Goal: Task Accomplishment & Management: Manage account settings

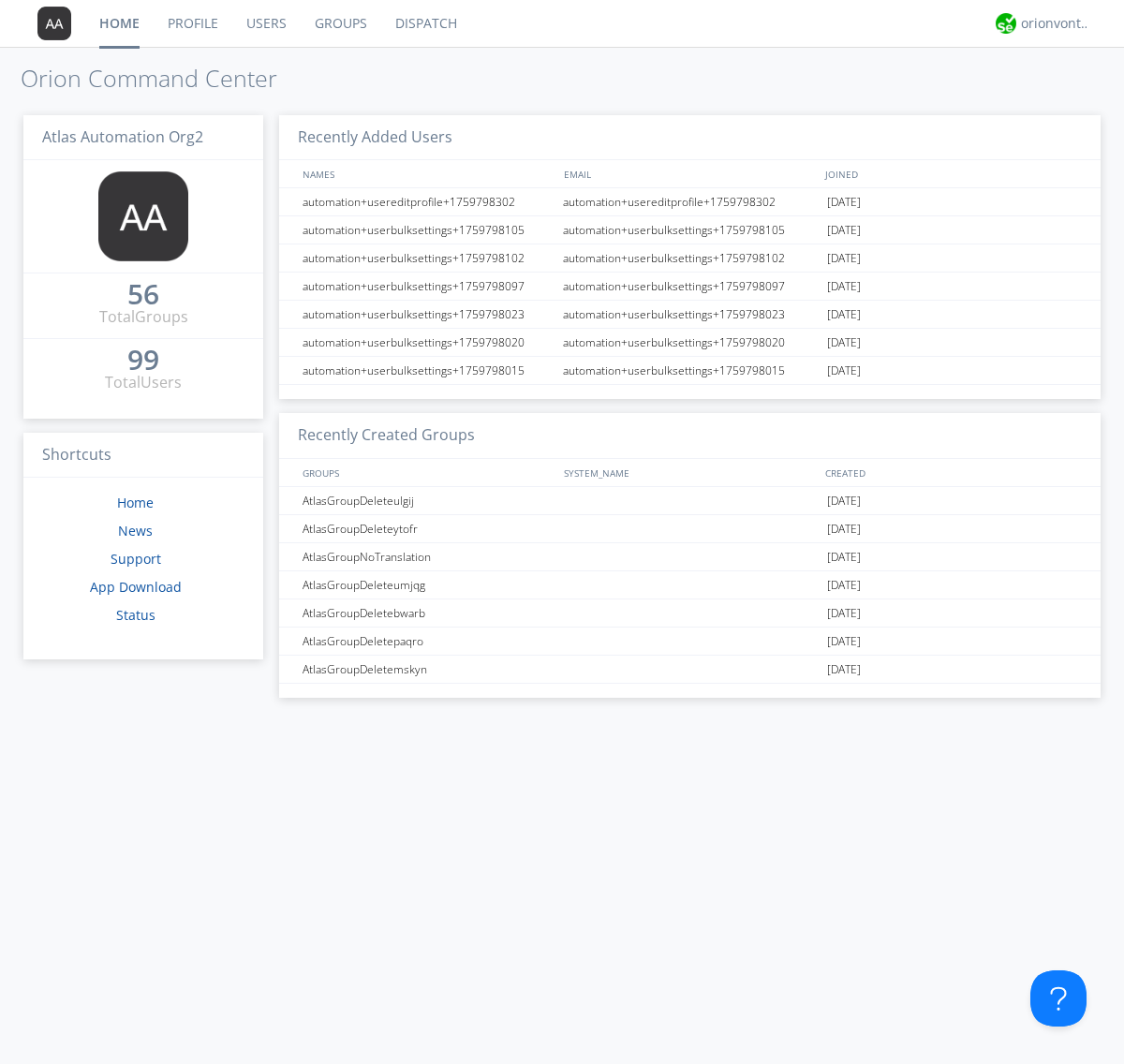
click at [265, 24] on link "Users" at bounding box center [266, 23] width 68 height 47
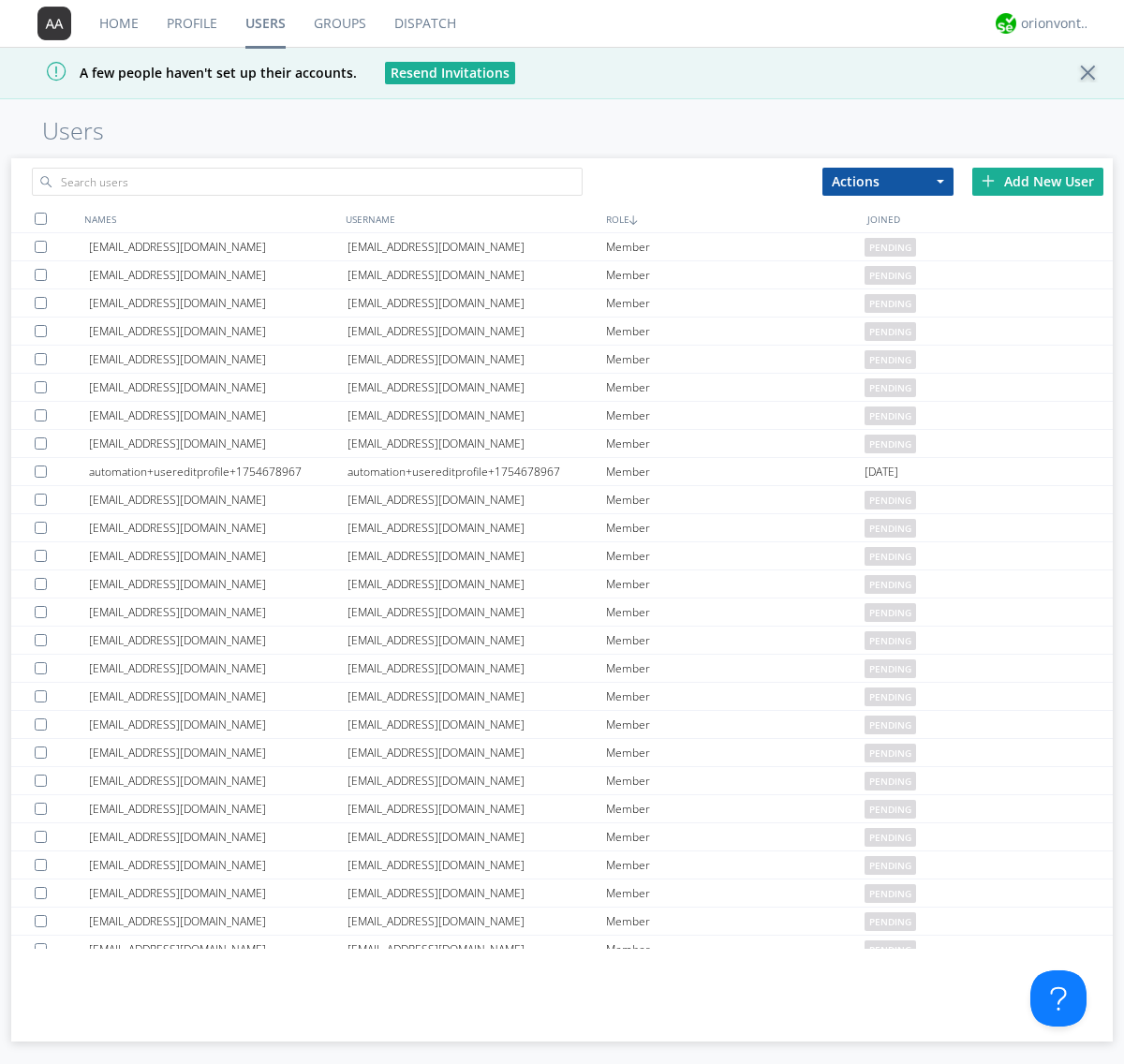
click at [1038, 181] on div "Add New User" at bounding box center [1038, 181] width 131 height 28
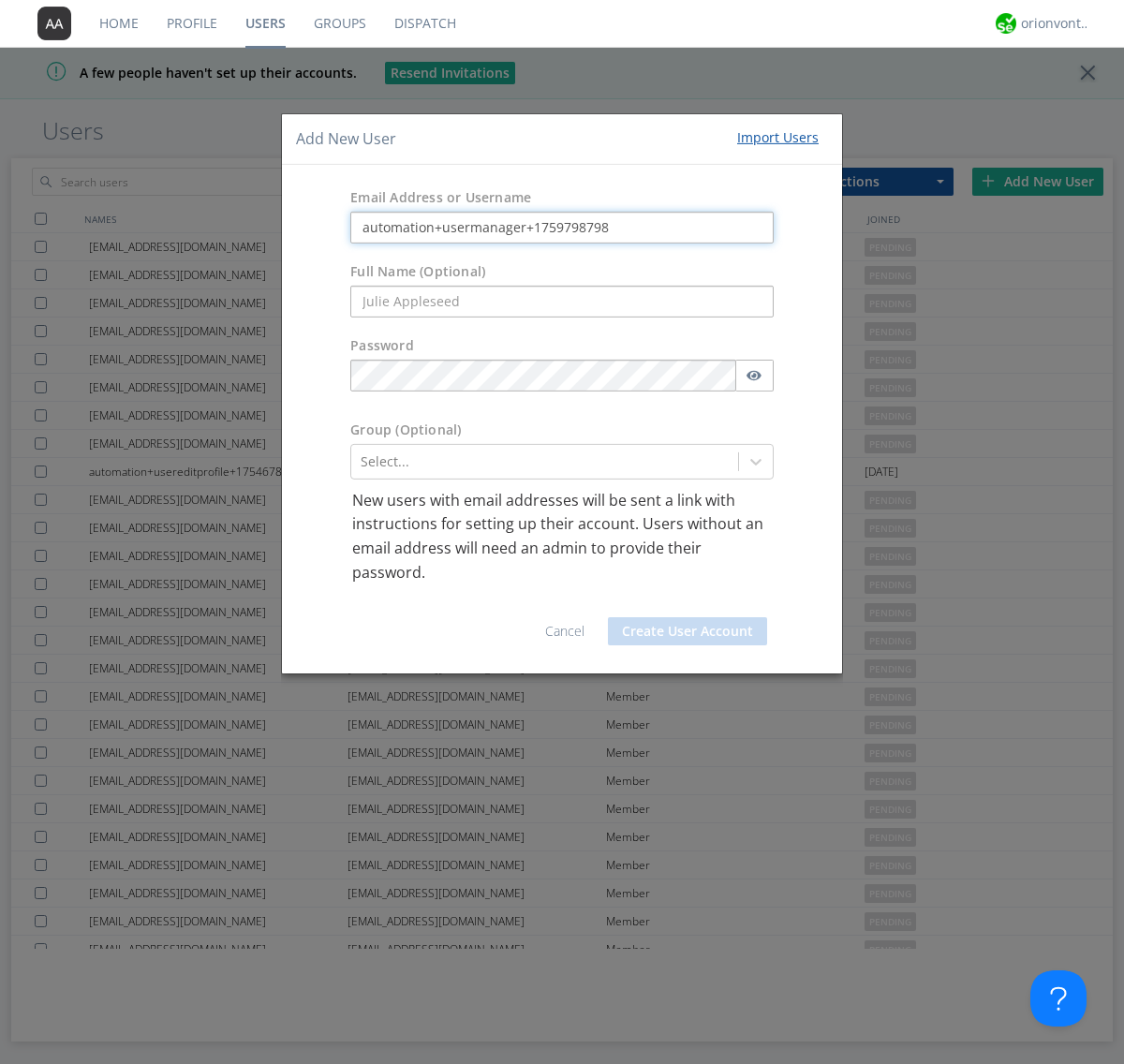
type input "automation+usermanager+1759798798"
click at [687, 631] on button "Create User Account" at bounding box center [687, 631] width 159 height 28
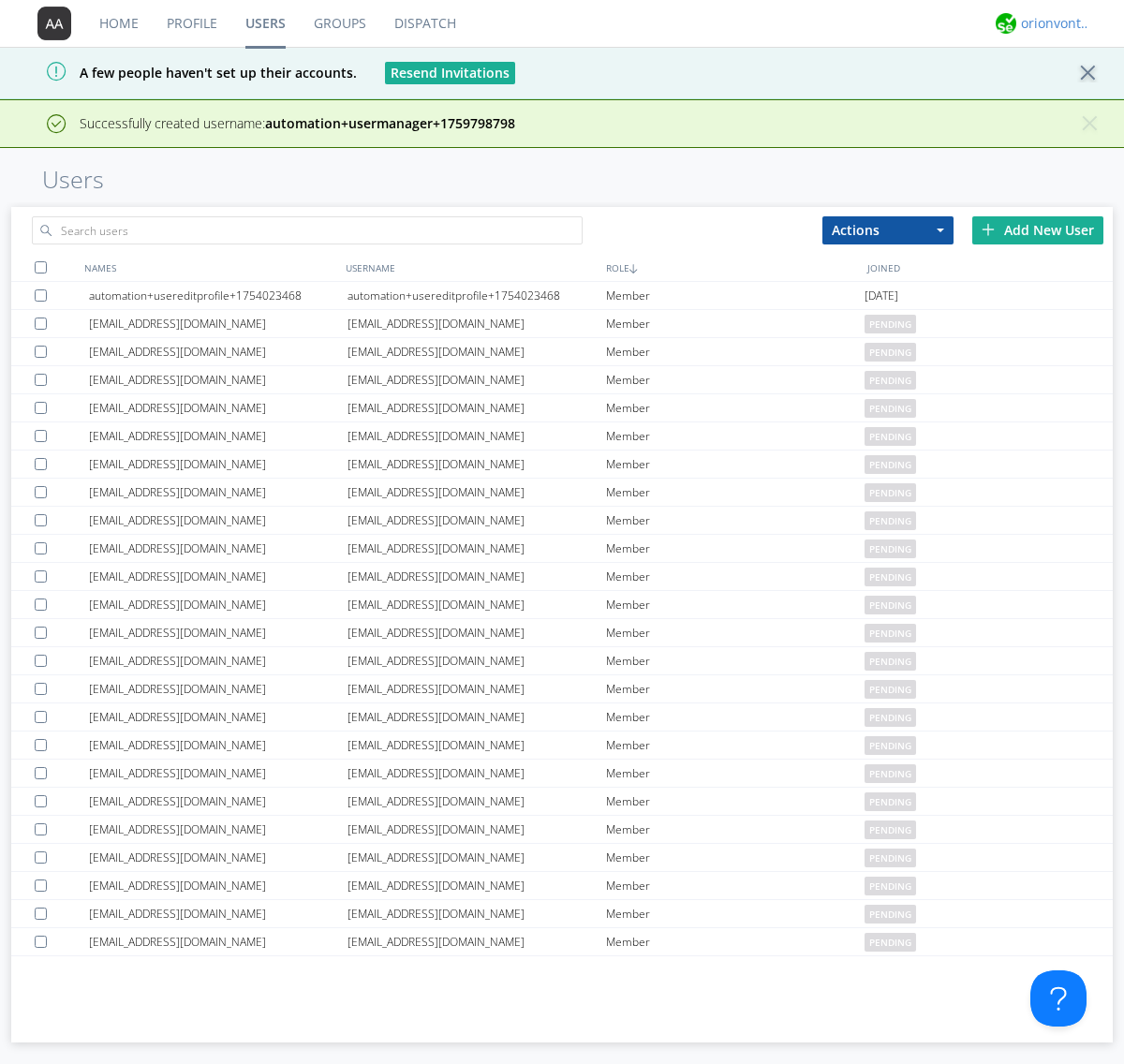
click at [1051, 24] on div "orionvontas+atlas+automation+org2" at bounding box center [1056, 23] width 70 height 19
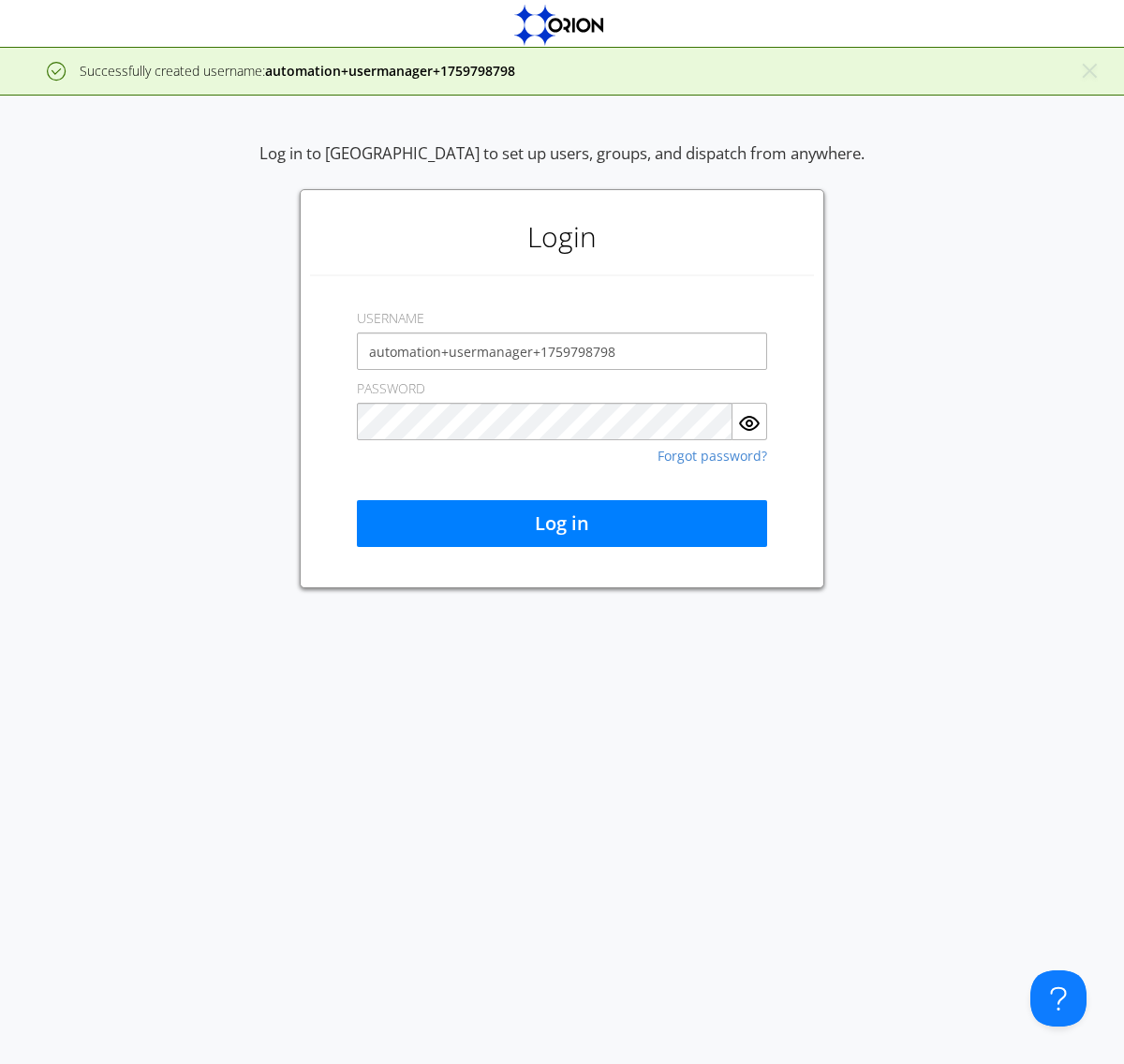
type input "automation+usermanager+1759798798"
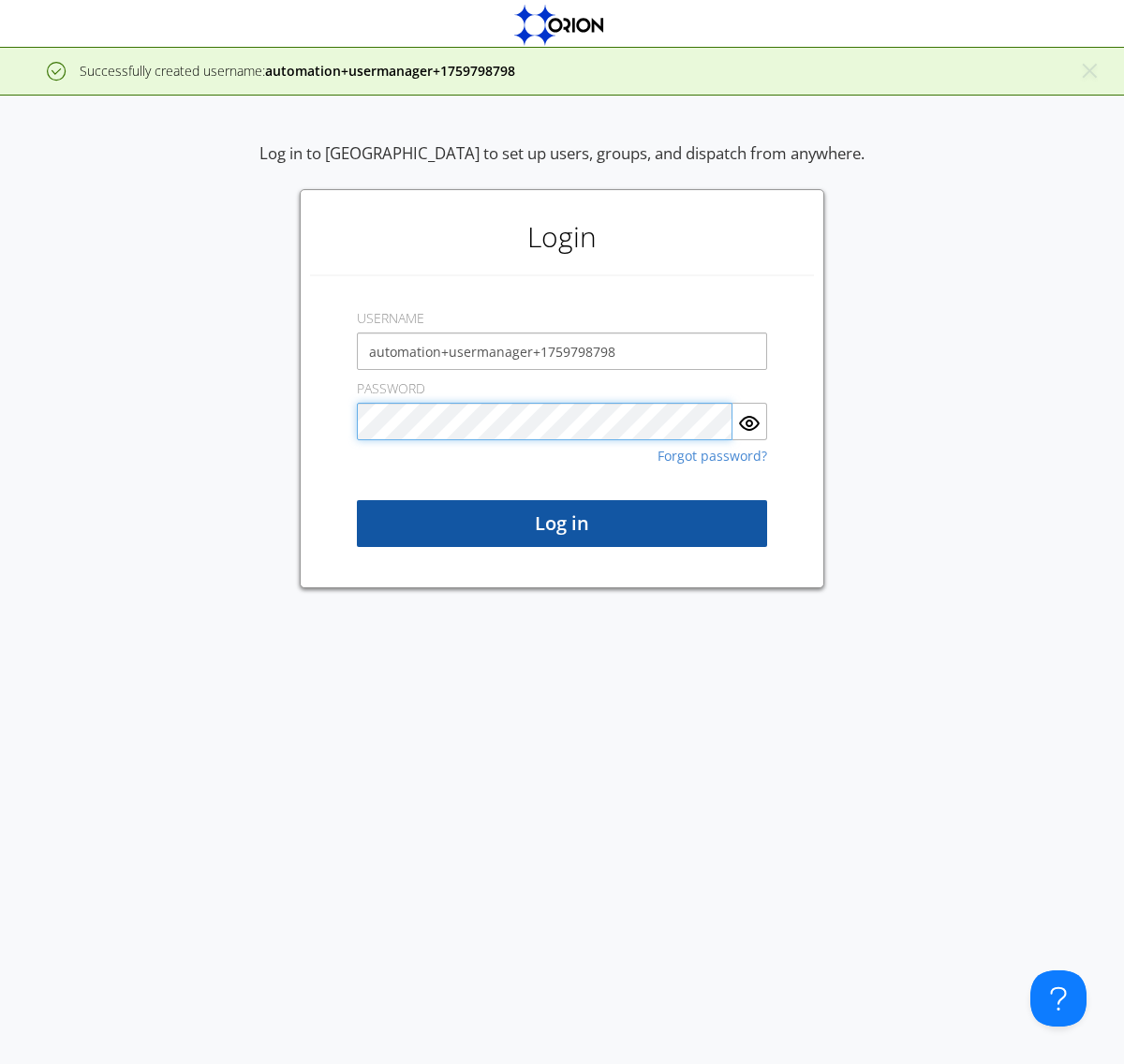
click at [562, 524] on button "Log in" at bounding box center [562, 523] width 410 height 47
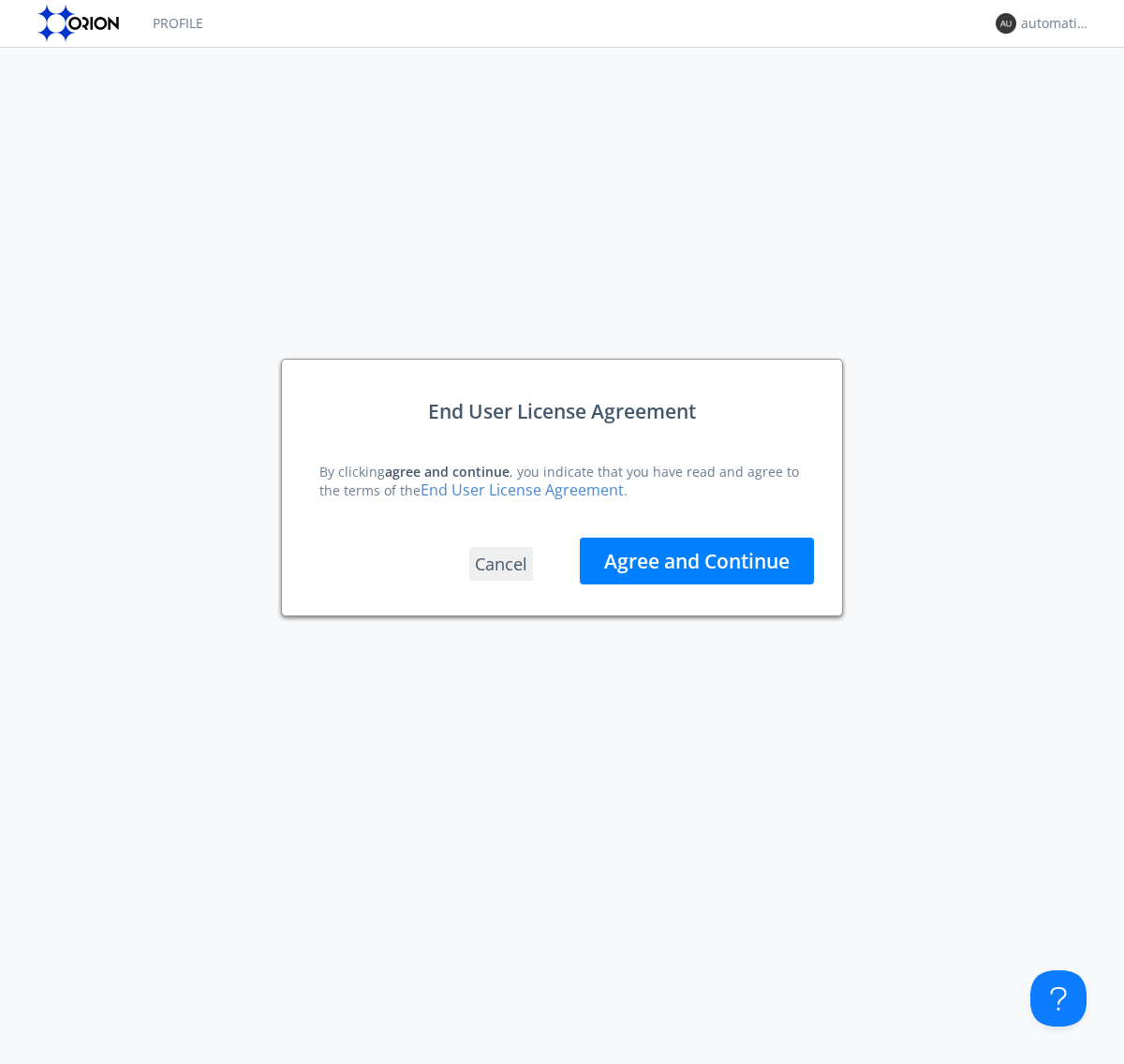
click at [697, 561] on button "Agree and Continue" at bounding box center [696, 561] width 234 height 47
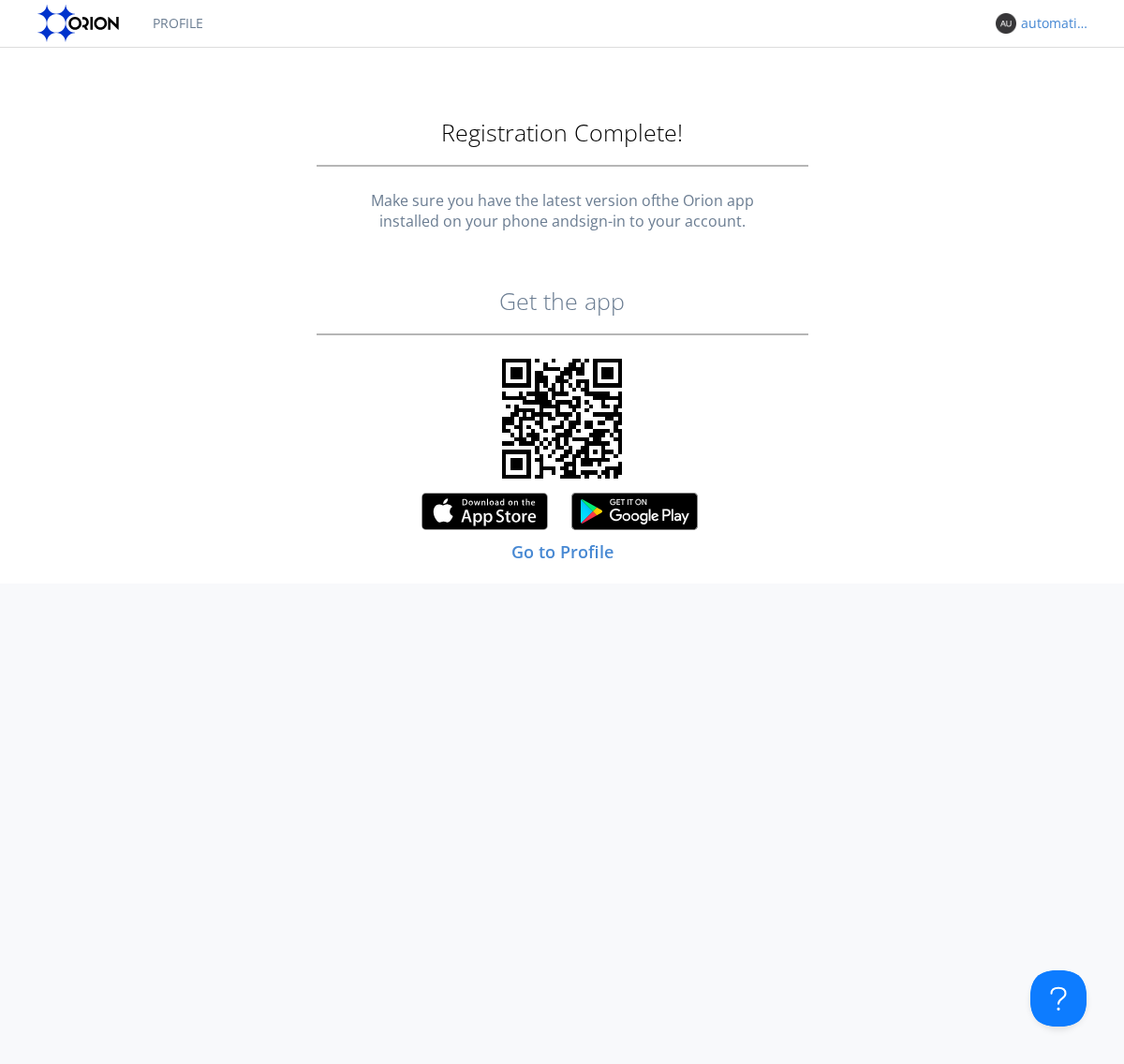
click at [1051, 24] on div "automation+usermanager+1759798798" at bounding box center [1056, 23] width 70 height 19
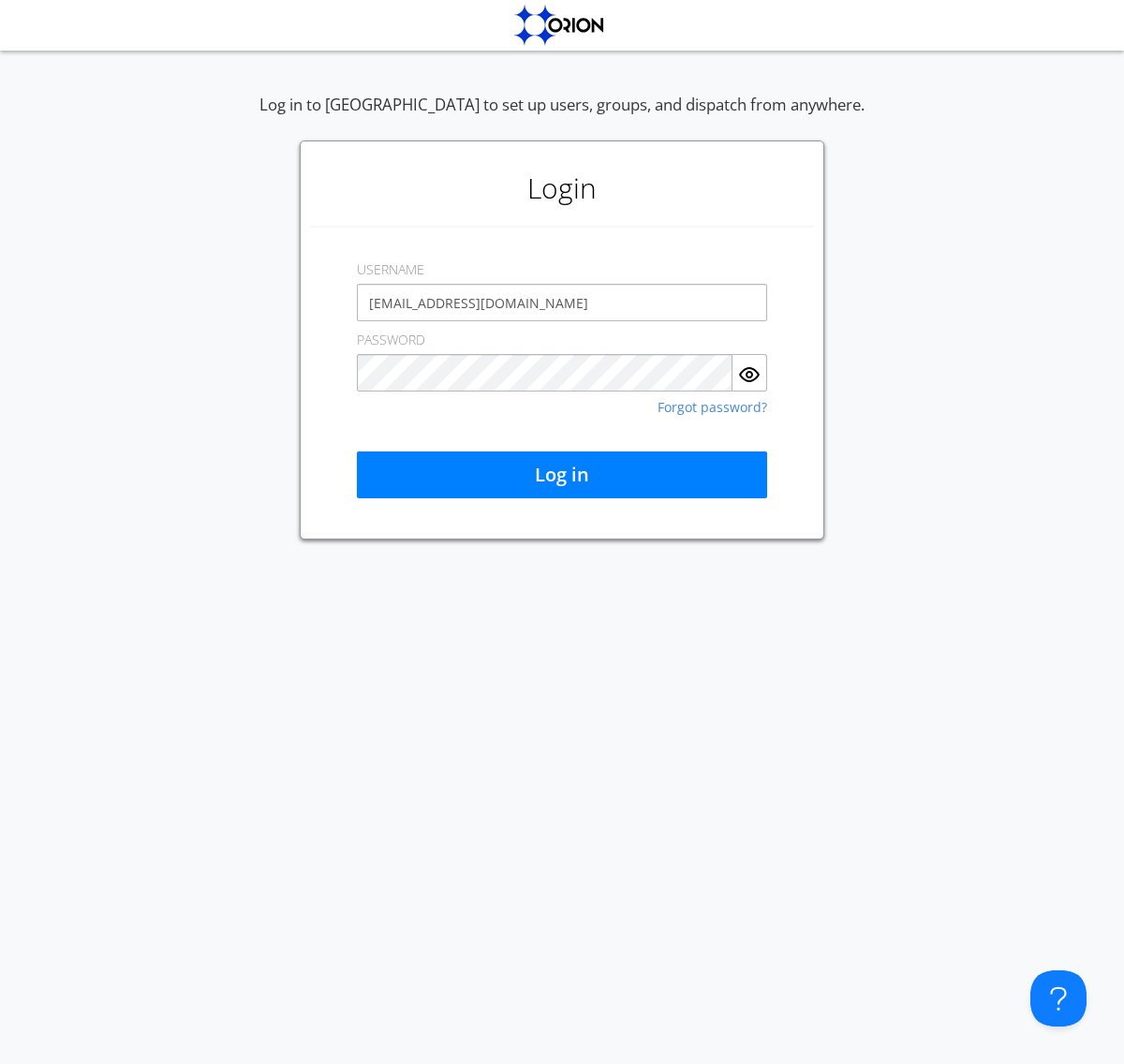
type input "[EMAIL_ADDRESS][DOMAIN_NAME]"
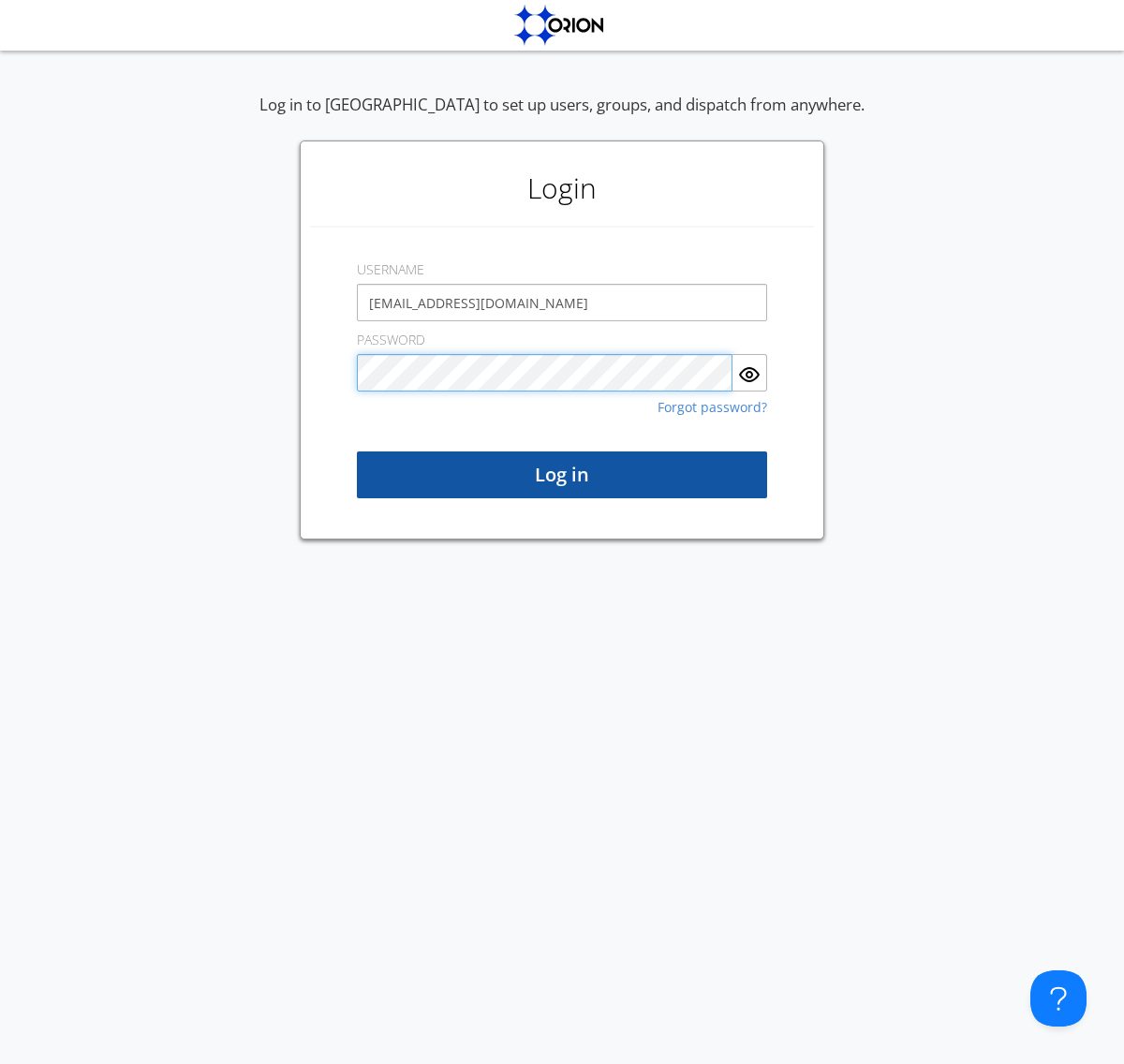
click at [562, 475] on button "Log in" at bounding box center [562, 475] width 410 height 47
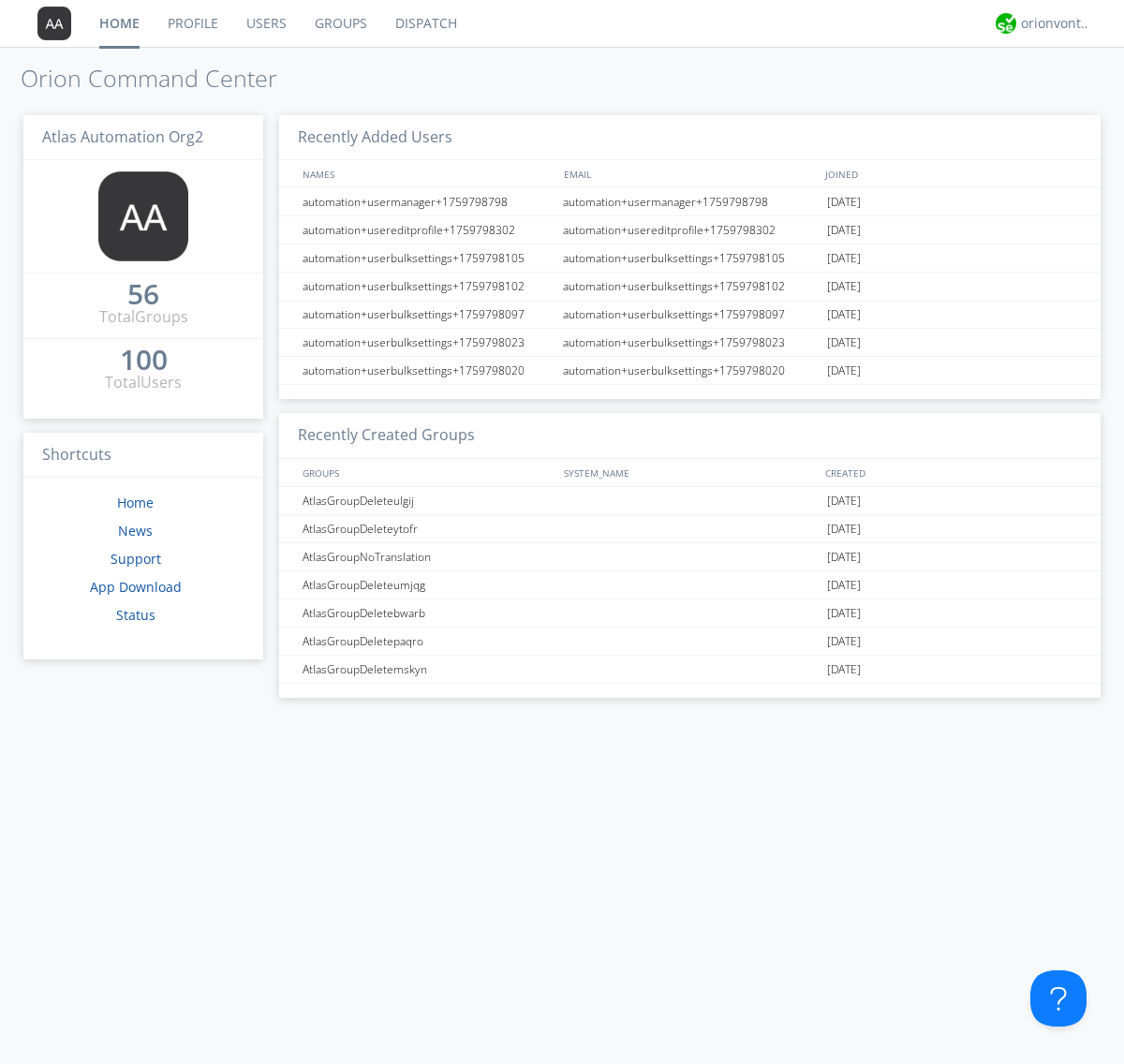
click at [265, 24] on link "Users" at bounding box center [266, 23] width 68 height 47
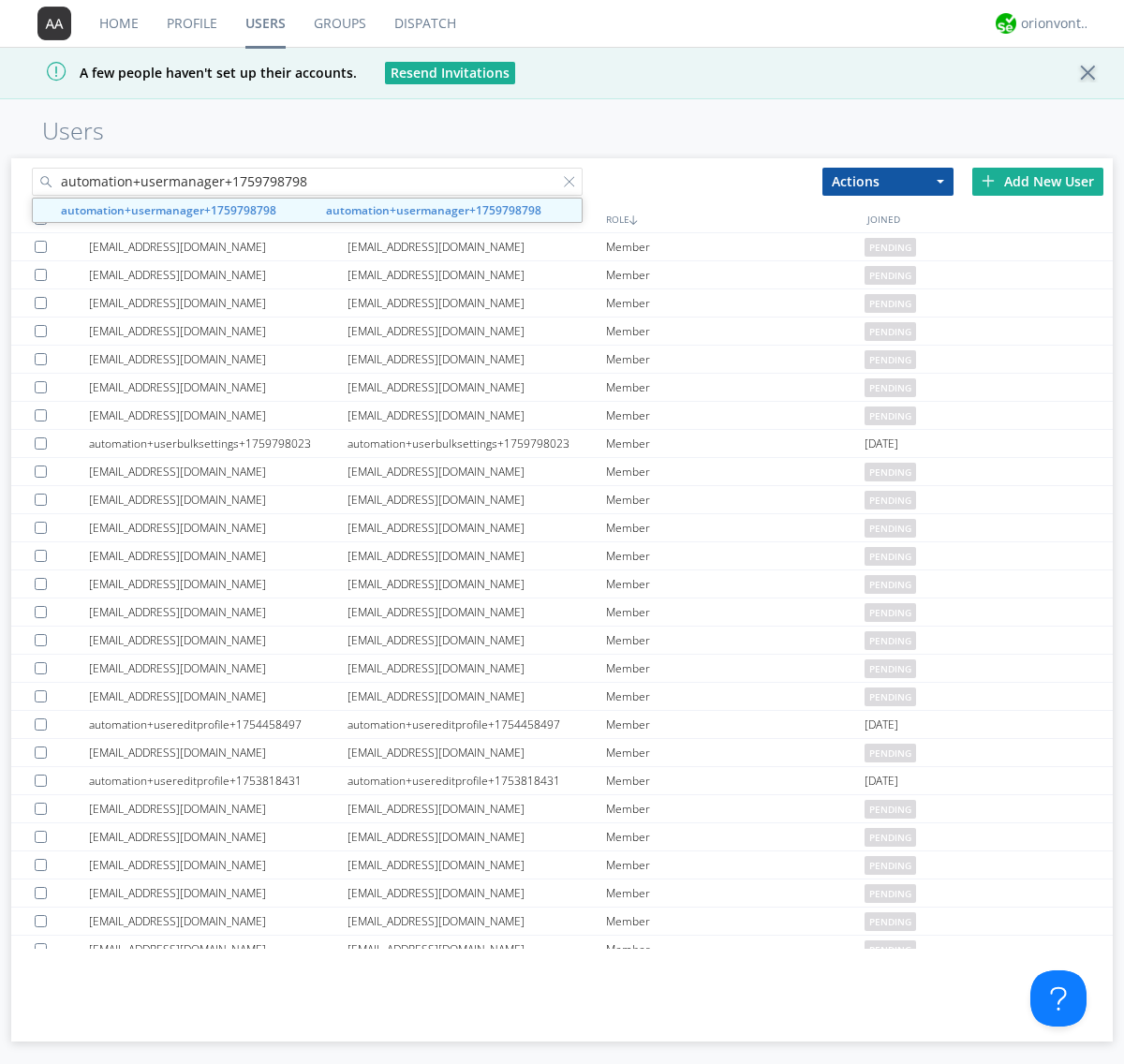
type input "automation+usermanager+1759798798"
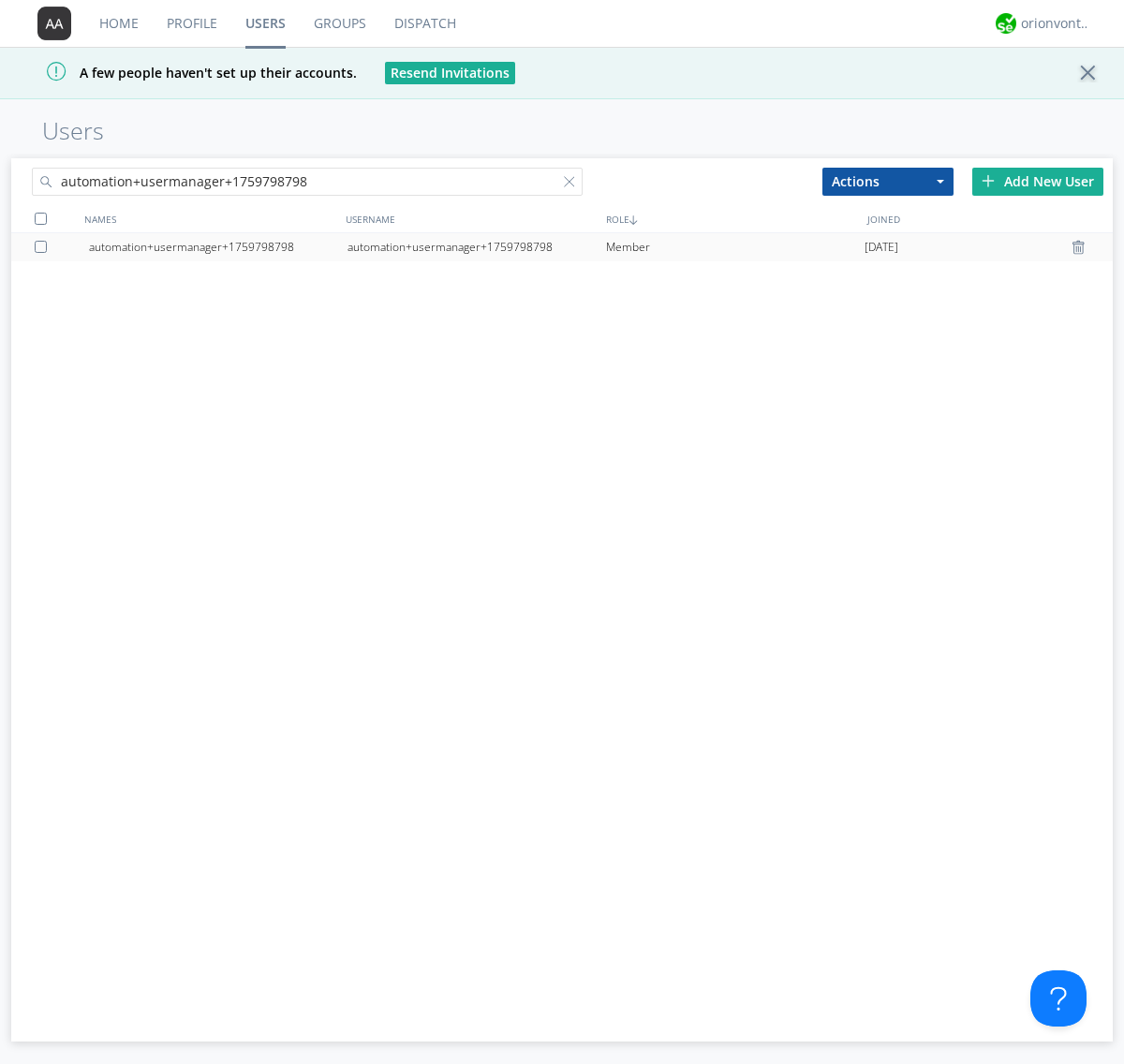
click at [475, 247] on div "automation+usermanager+1759798798" at bounding box center [476, 247] width 258 height 28
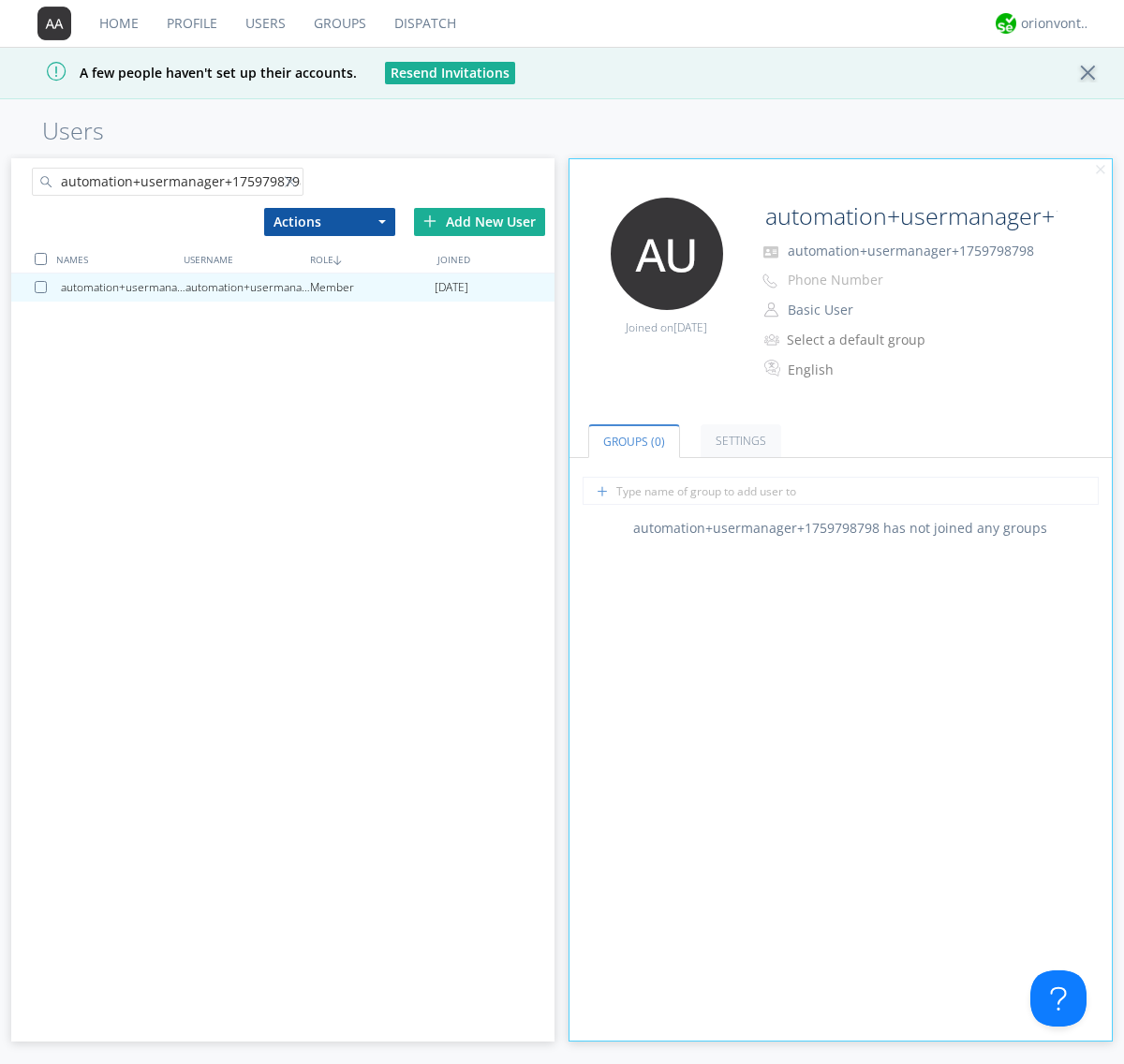
click at [873, 310] on button "Basic User" at bounding box center [874, 310] width 187 height 26
click at [0, 0] on link "Manager" at bounding box center [0, 0] width 0 height 0
click at [1051, 24] on div "orionvontas+atlas+automation+org2" at bounding box center [1056, 23] width 70 height 19
click at [1065, 98] on div "Log Out" at bounding box center [1065, 99] width 96 height 34
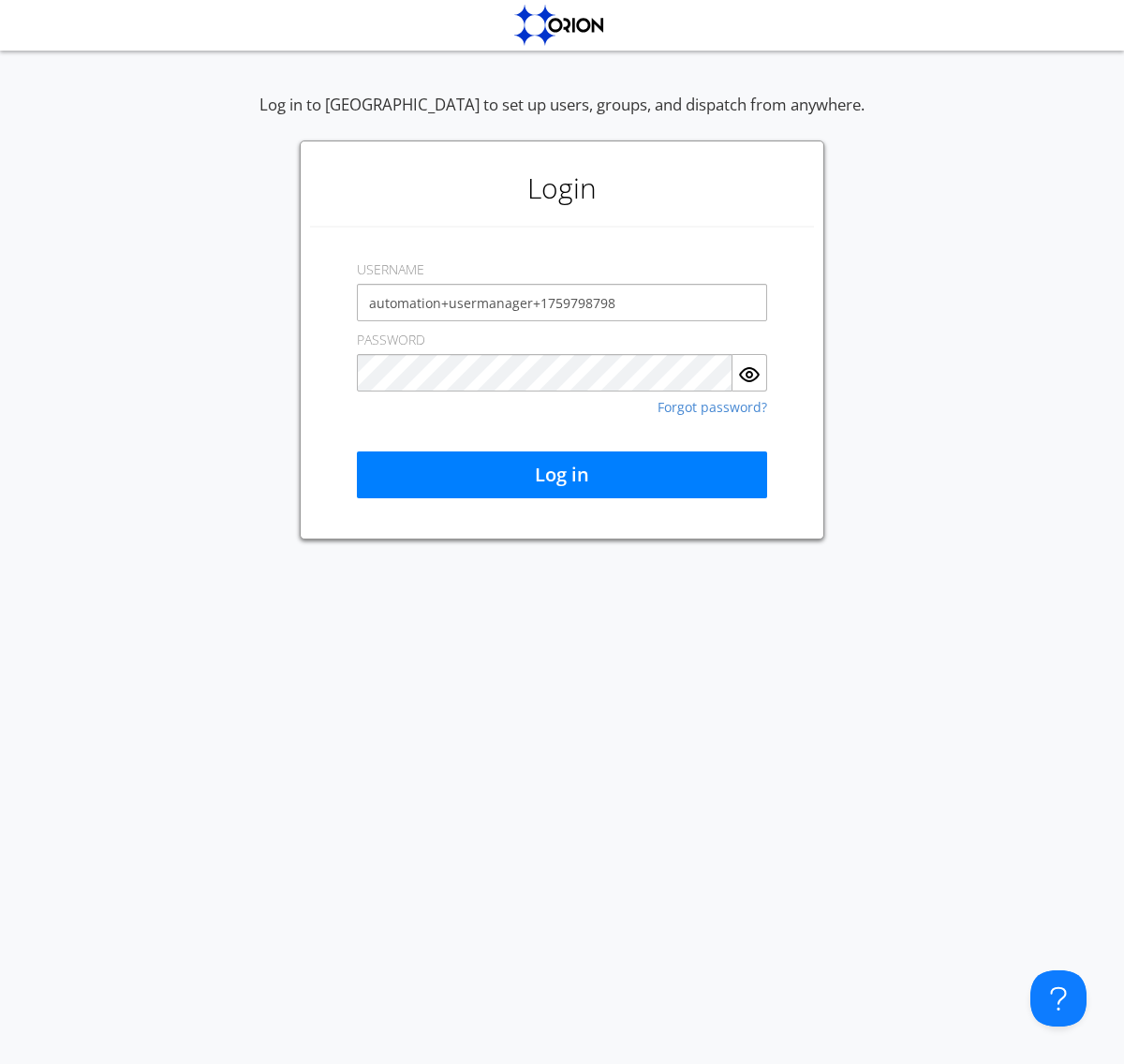
type input "automation+usermanager+1759798798"
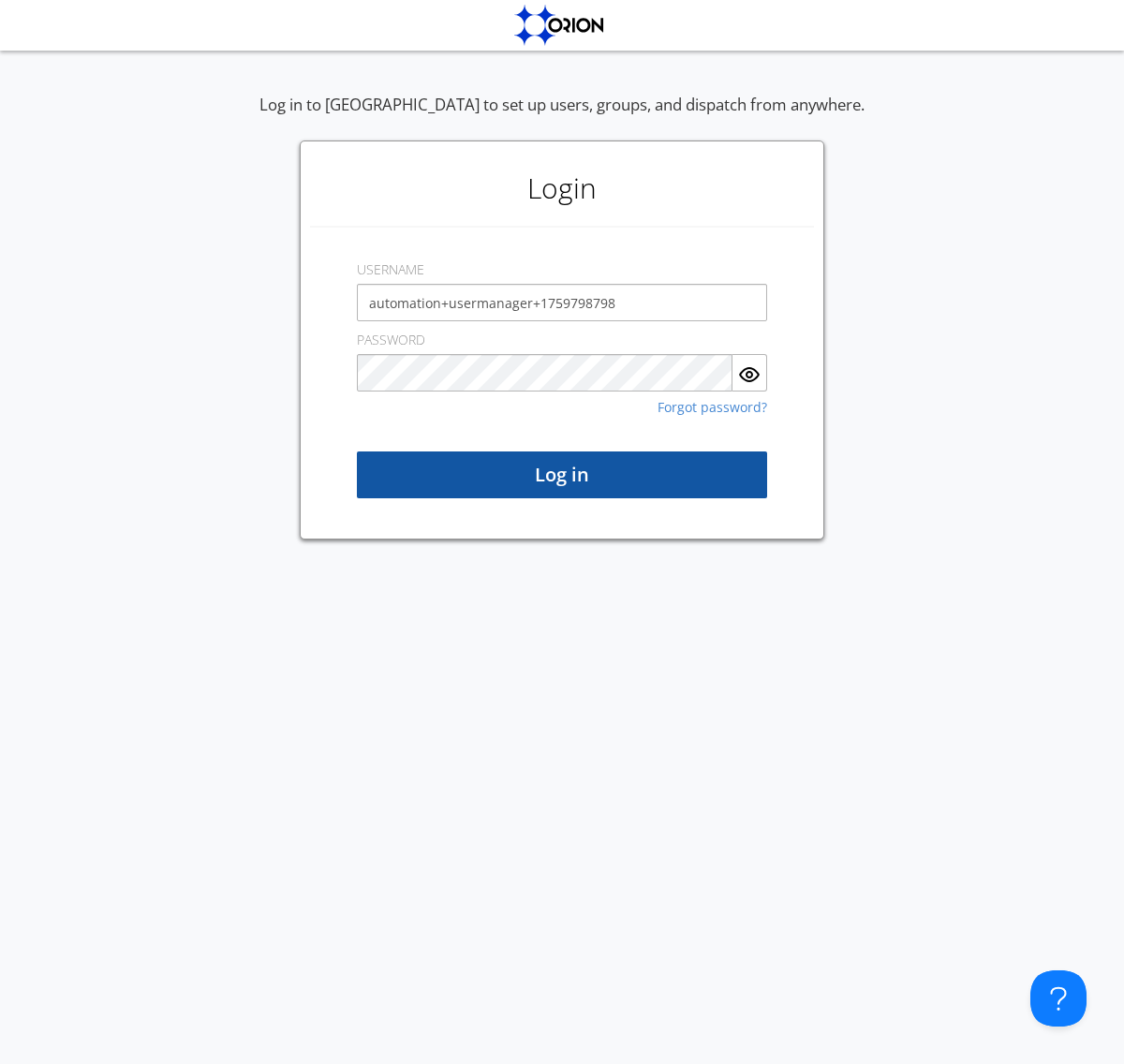
click at [562, 475] on button "Log in" at bounding box center [562, 475] width 410 height 47
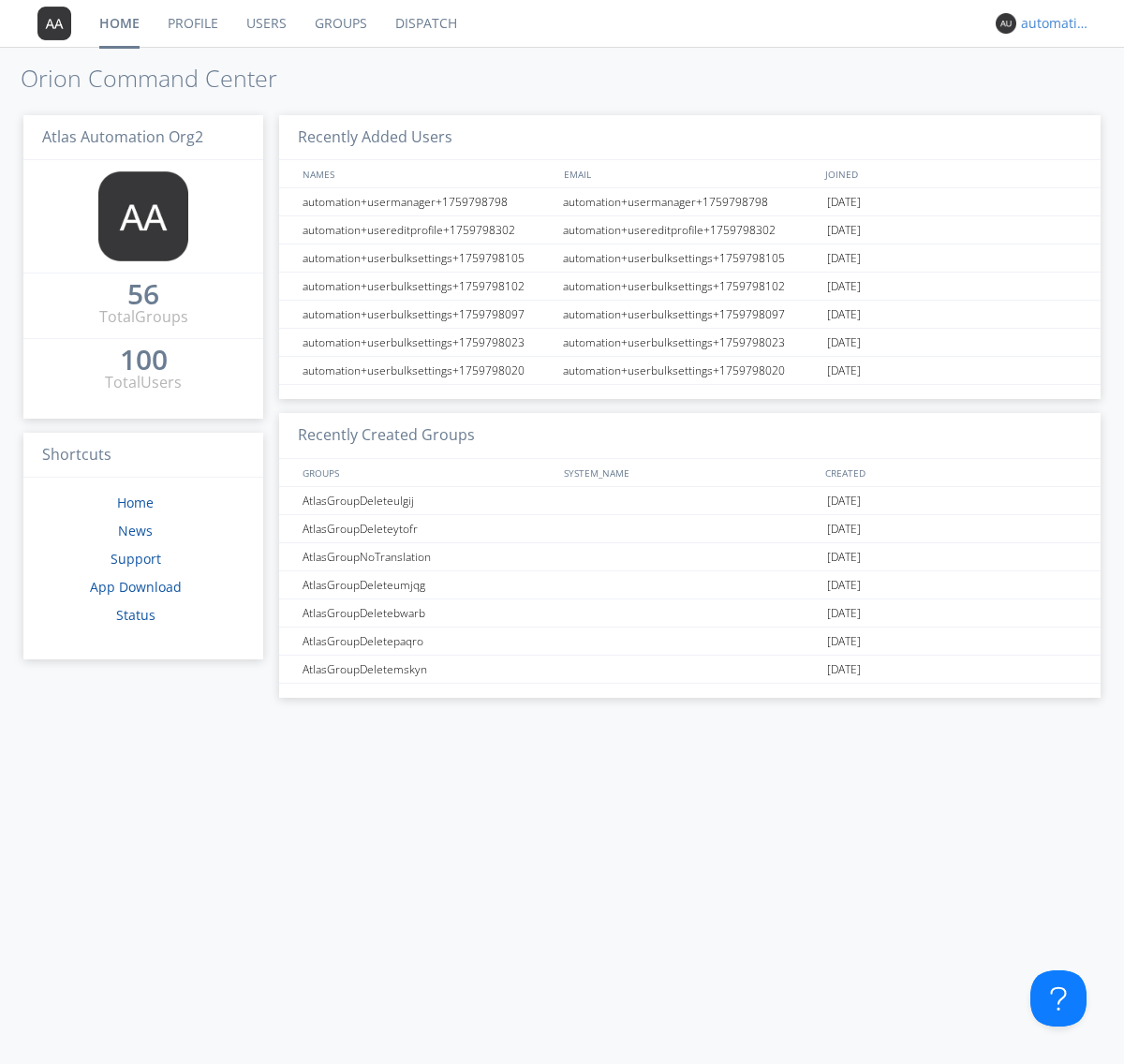
click at [1051, 24] on div "automation+usermanager+1759798798" at bounding box center [1056, 23] width 70 height 19
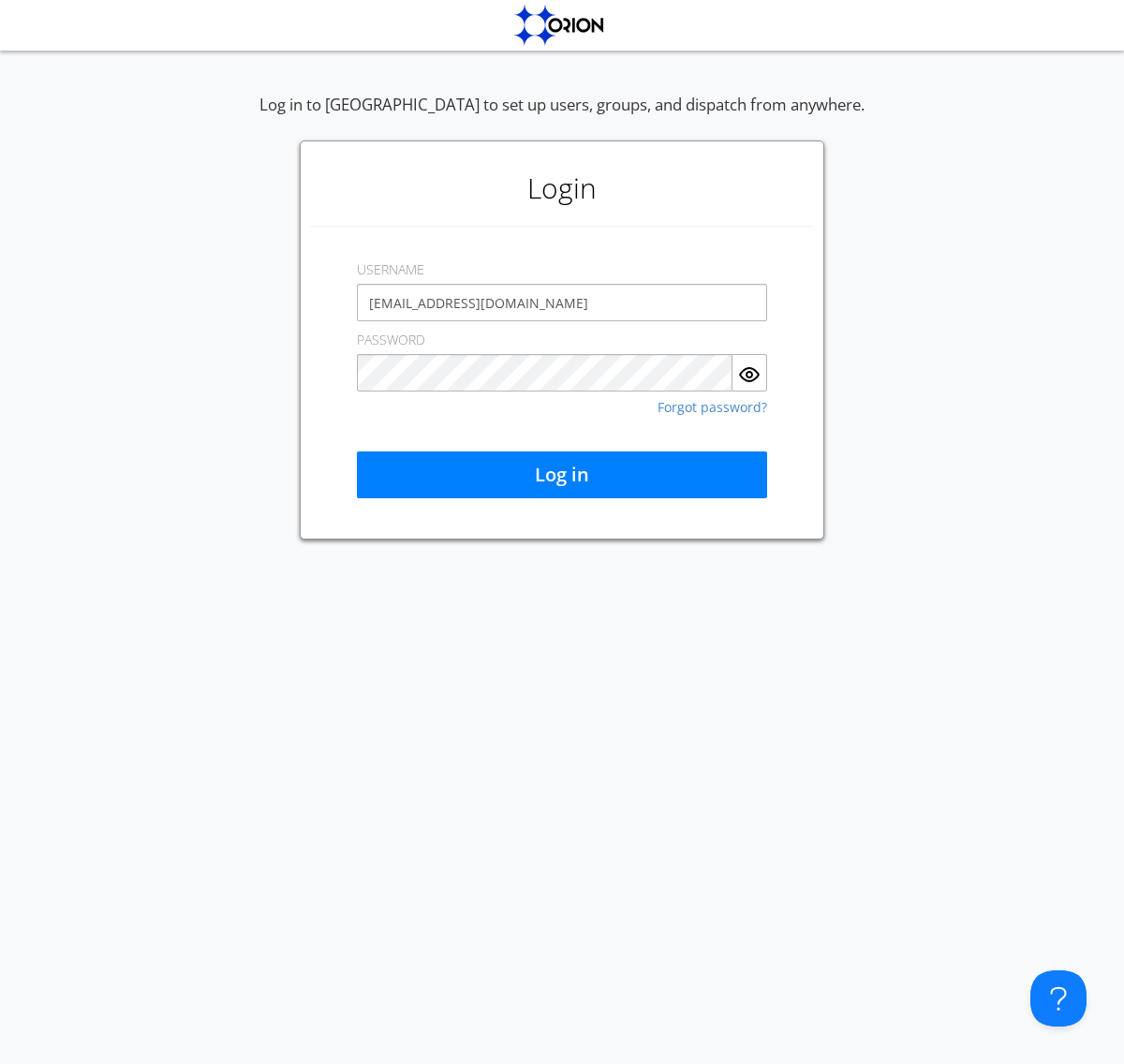
type input "[EMAIL_ADDRESS][DOMAIN_NAME]"
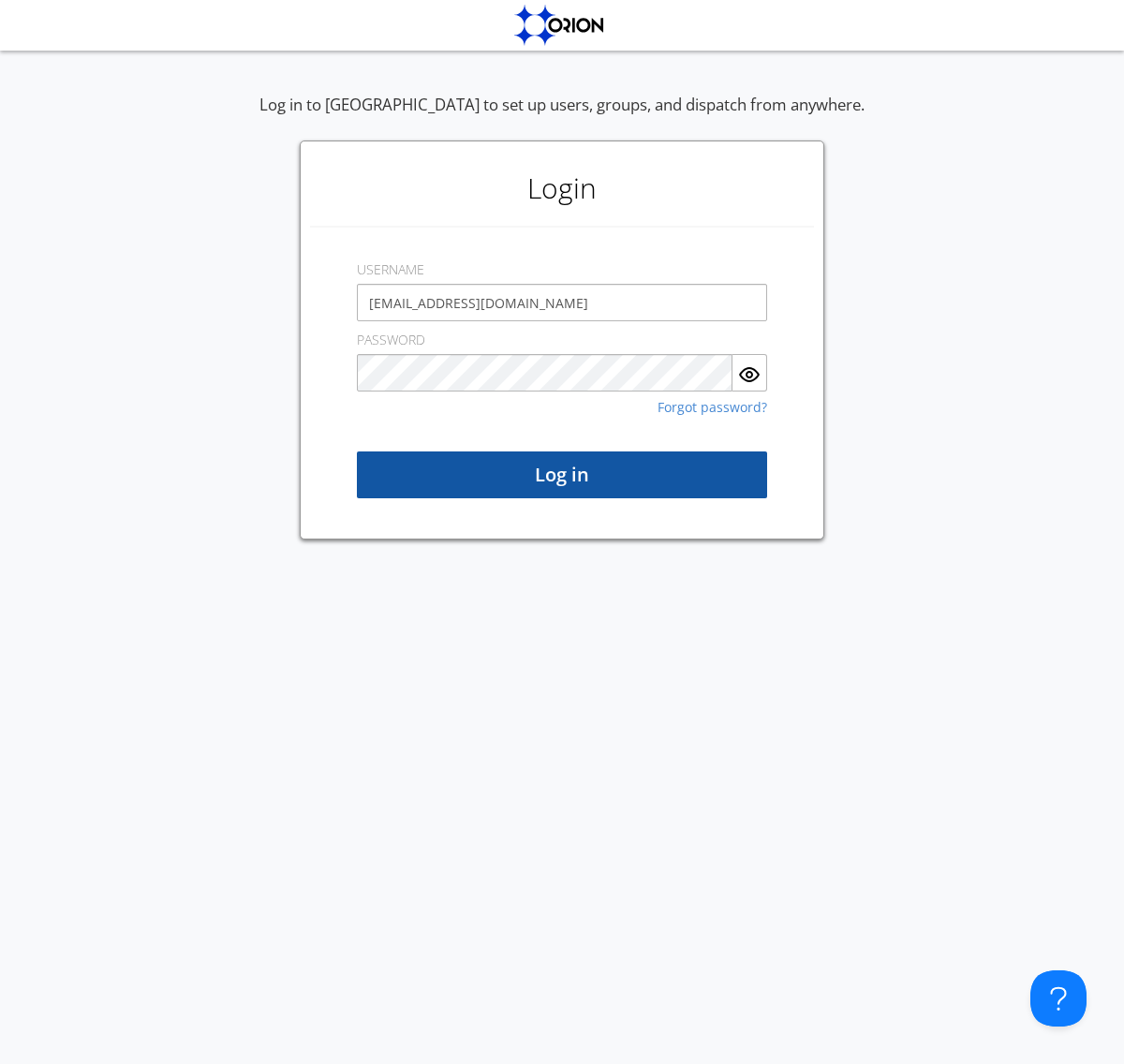
click at [562, 475] on button "Log in" at bounding box center [562, 475] width 410 height 47
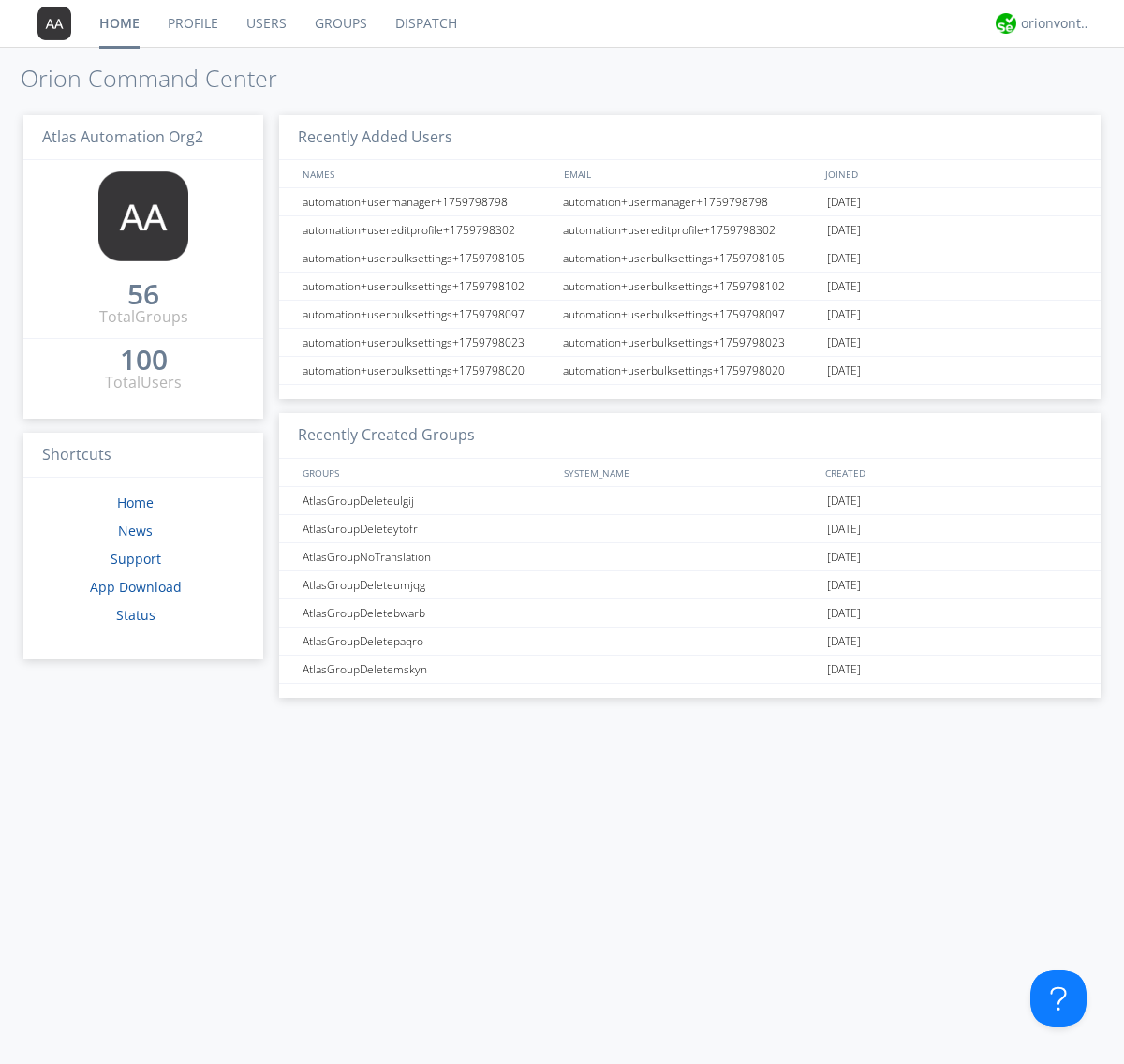
click at [265, 24] on link "Users" at bounding box center [266, 23] width 68 height 47
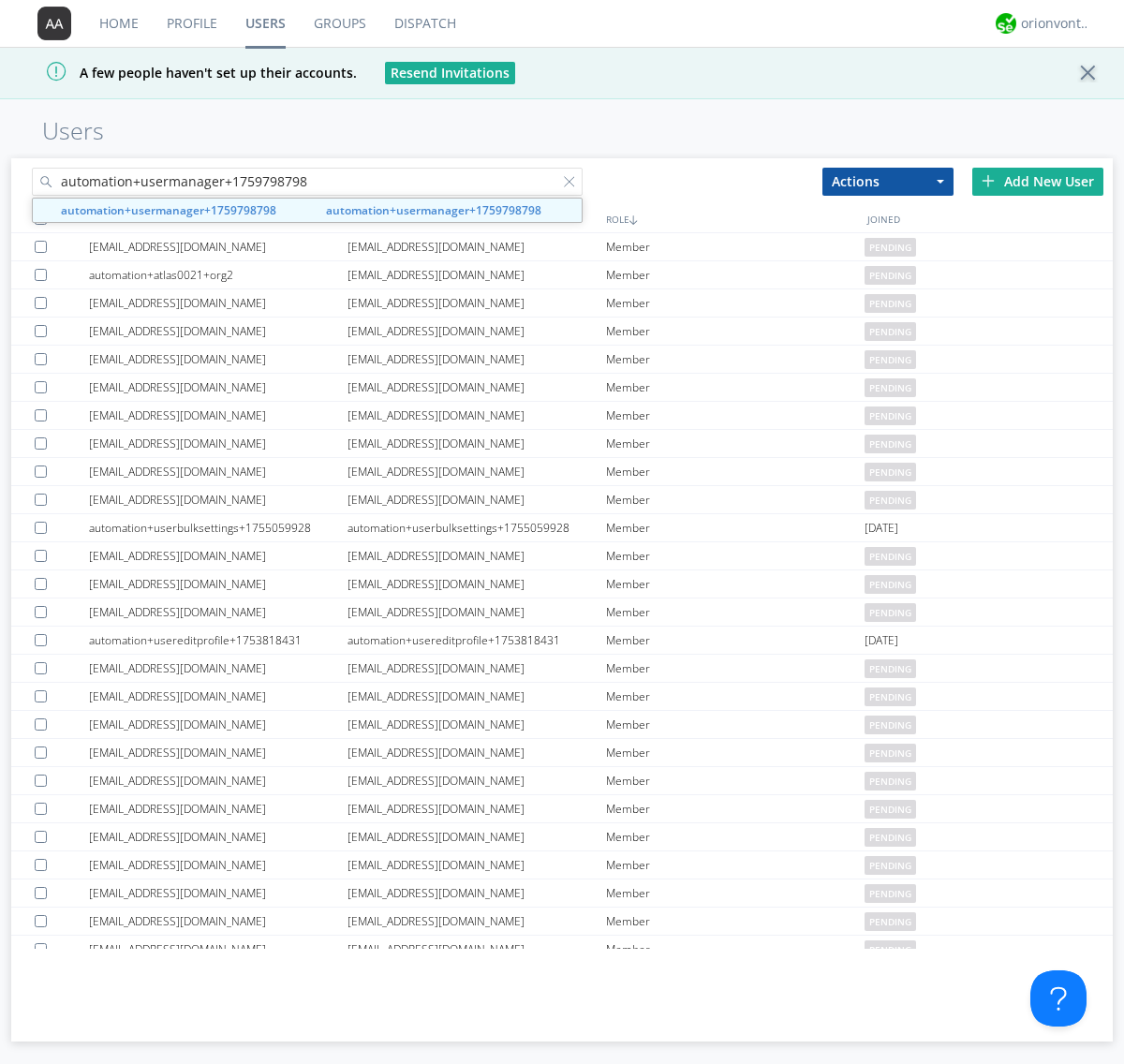
type input "automation+usermanager+1759798798"
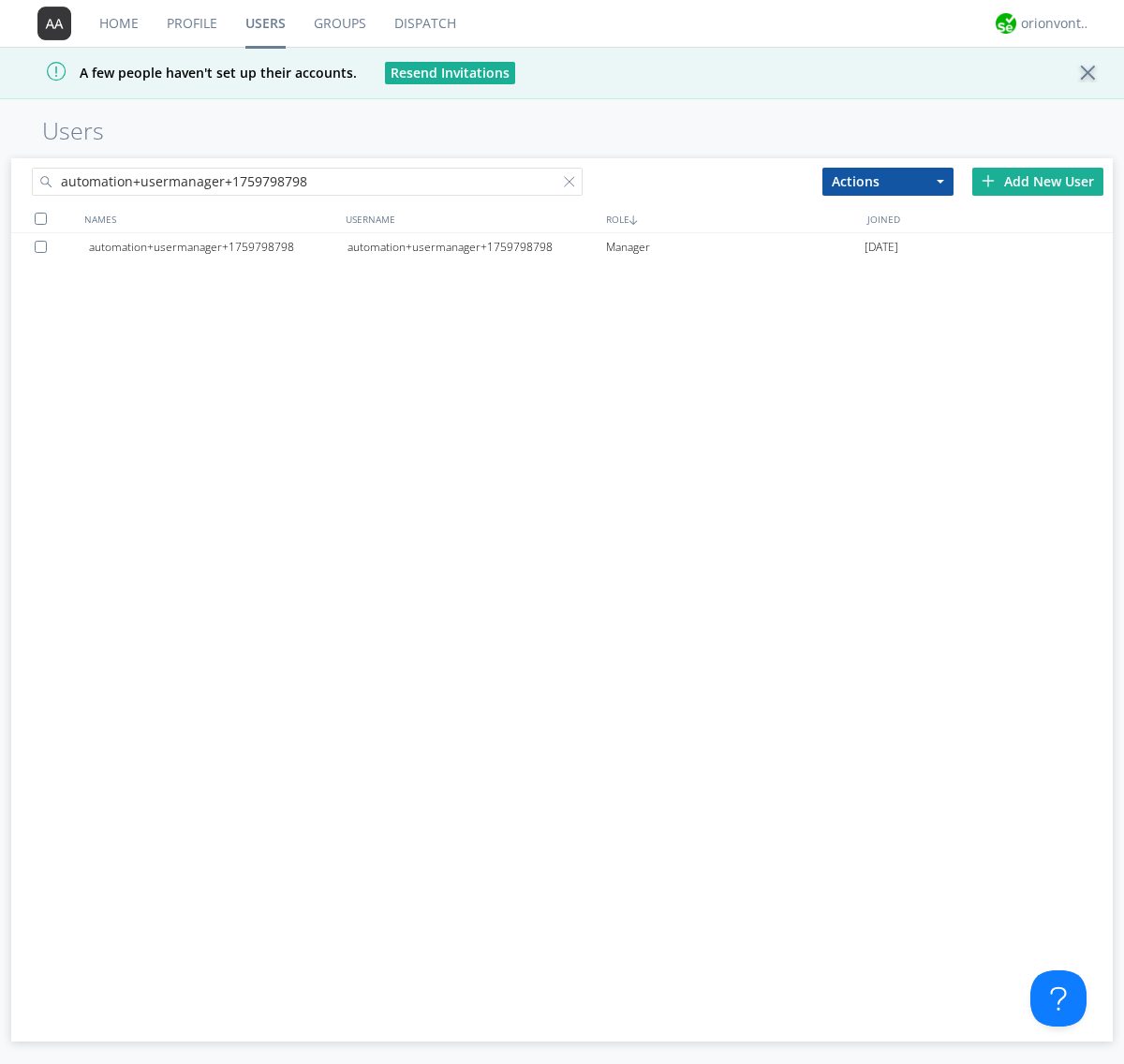
click at [44, 247] on div at bounding box center [44, 247] width 19 height 12
click at [887, 181] on button "Actions" at bounding box center [887, 181] width 131 height 28
click at [0, 0] on link "Delete User" at bounding box center [0, 0] width 0 height 0
